Goal: Understand process/instructions: Learn about a topic

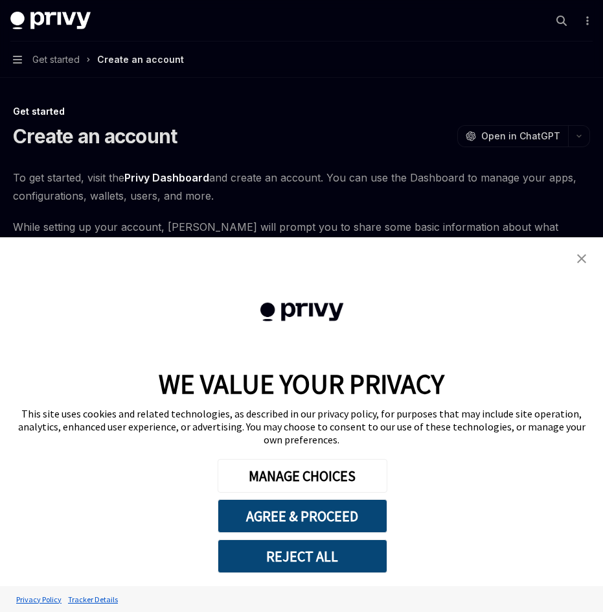
type textarea "*"
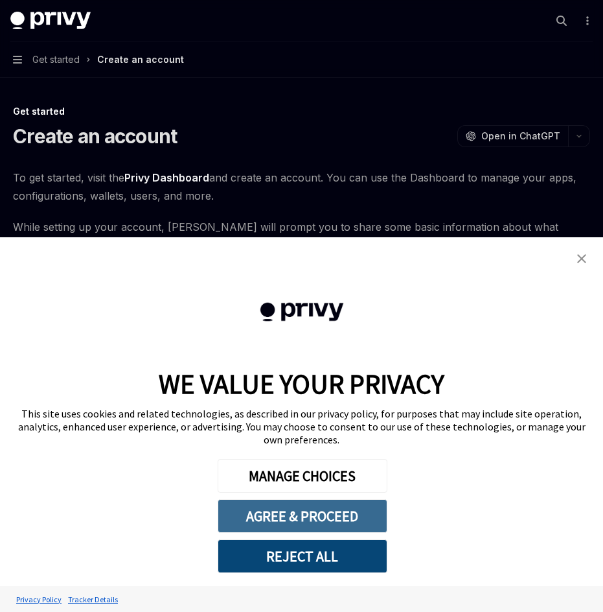
click at [287, 525] on button "AGREE & PROCEED" at bounding box center [303, 516] width 170 height 34
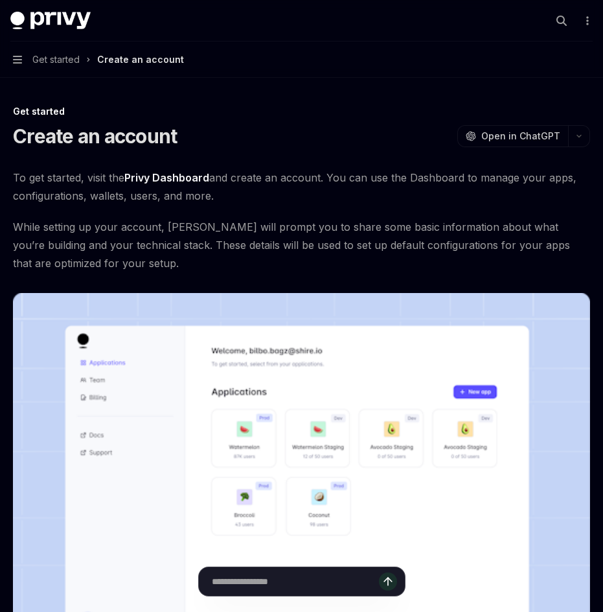
click at [343, 89] on div "Get started Create an account OpenAI Open in ChatGPT OpenAI Open in ChatGPT To …" at bounding box center [301, 457] width 583 height 915
click at [273, 222] on span "While setting up your account, [PERSON_NAME] will prompt you to share some basi…" at bounding box center [301, 245] width 577 height 54
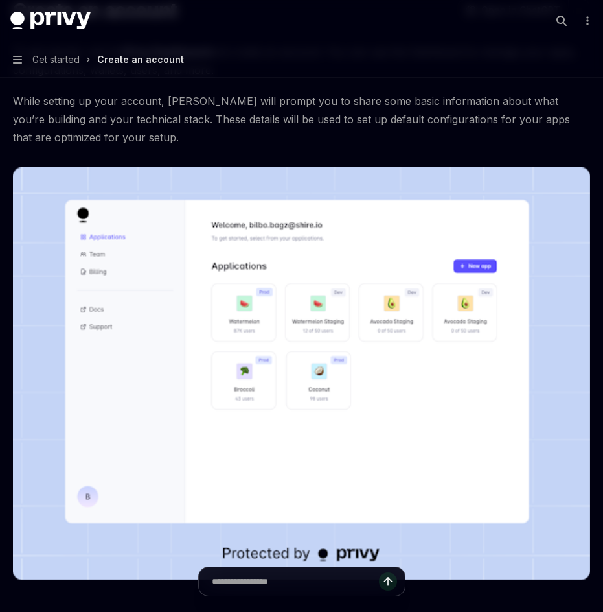
scroll to position [303, 0]
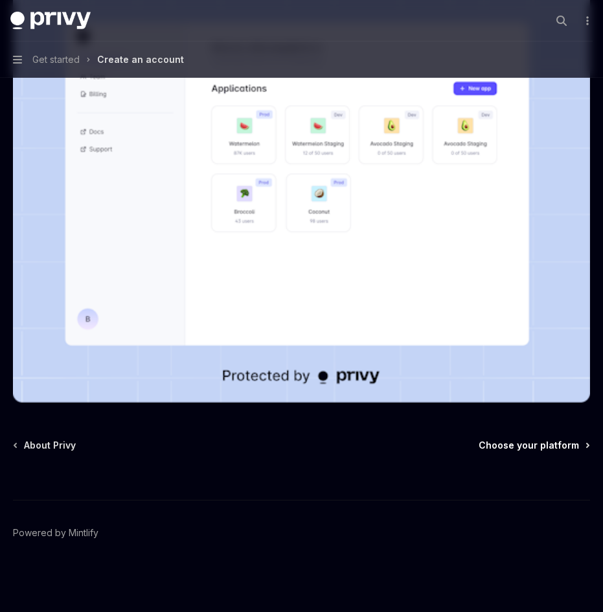
click at [511, 441] on span "Choose your platform" at bounding box center [529, 445] width 100 height 13
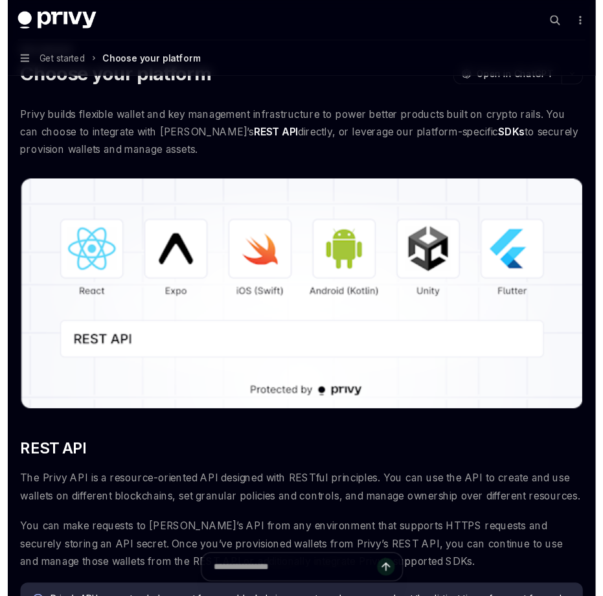
scroll to position [61, 0]
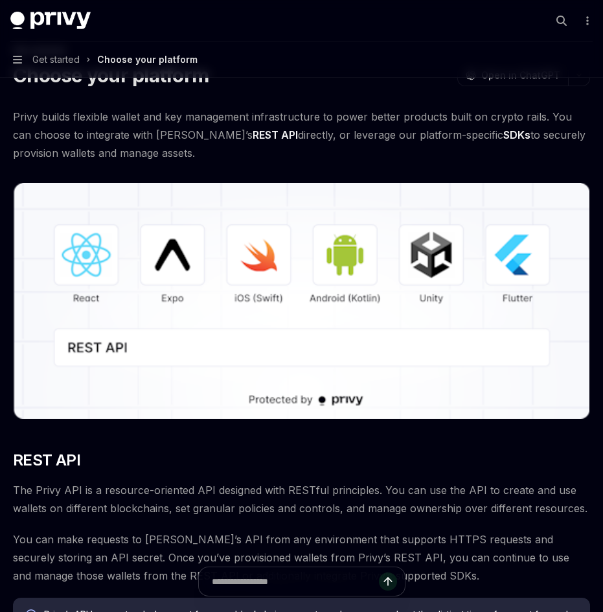
type textarea "*"
